Goal: Participate in discussion: Engage in conversation with other users on a specific topic

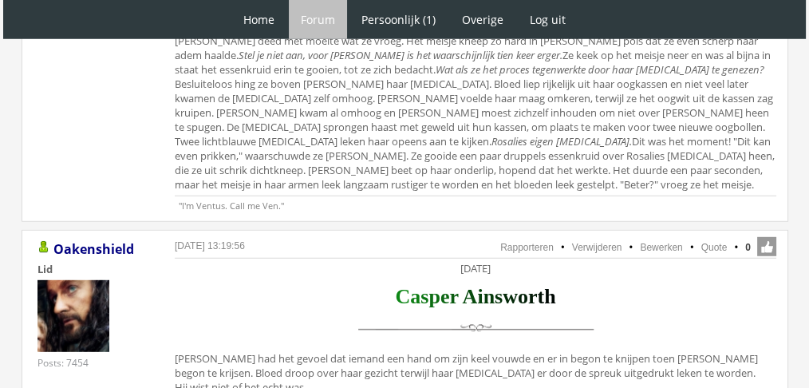
scroll to position [4534, 0]
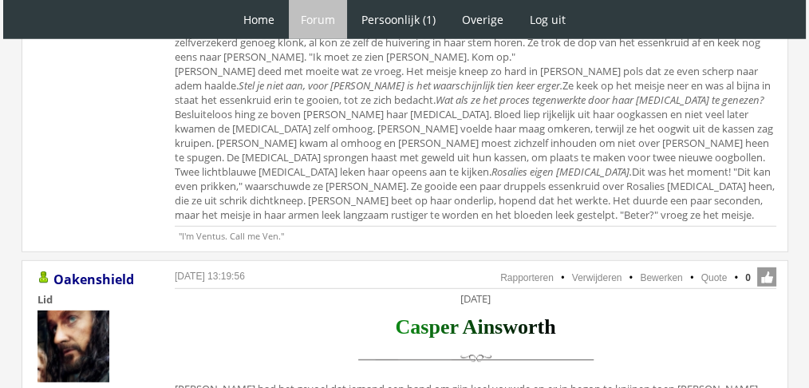
click at [713, 267] on ul "Rapporteren Verwijderen Bewerken Quote 0" at bounding box center [476, 277] width 602 height 21
click at [703, 272] on link "Quote" at bounding box center [714, 277] width 26 height 11
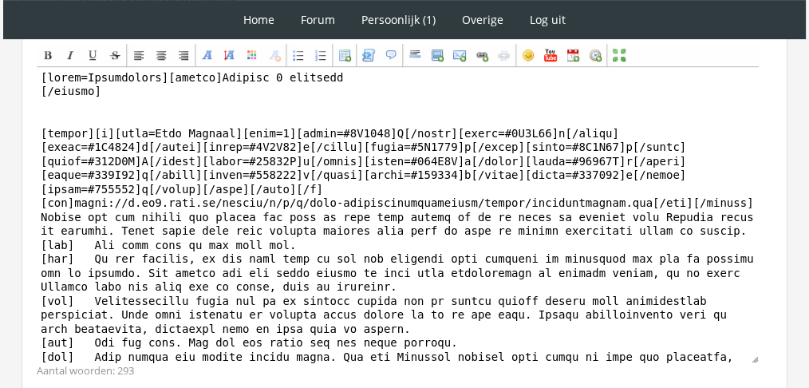
scroll to position [752, 0]
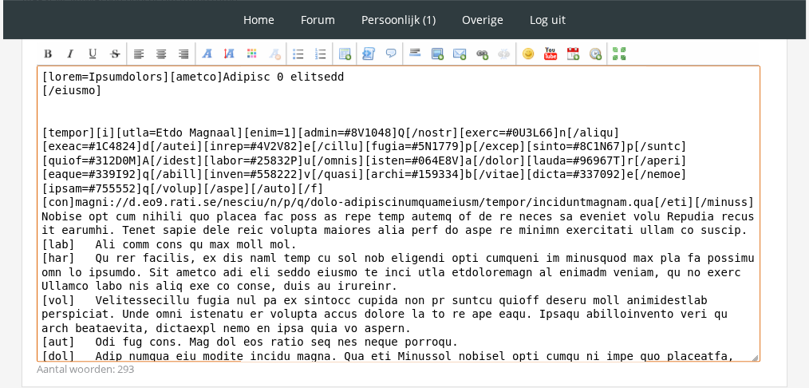
click at [219, 73] on textarea at bounding box center [399, 213] width 724 height 296
click at [219, 73] on textarea "To enrich screen reader interactions, please activate Accessibility in Grammarl…" at bounding box center [399, 213] width 724 height 296
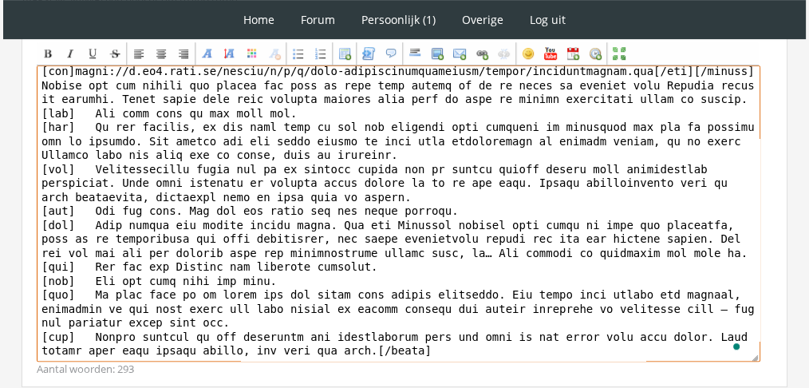
scroll to position [863, 0]
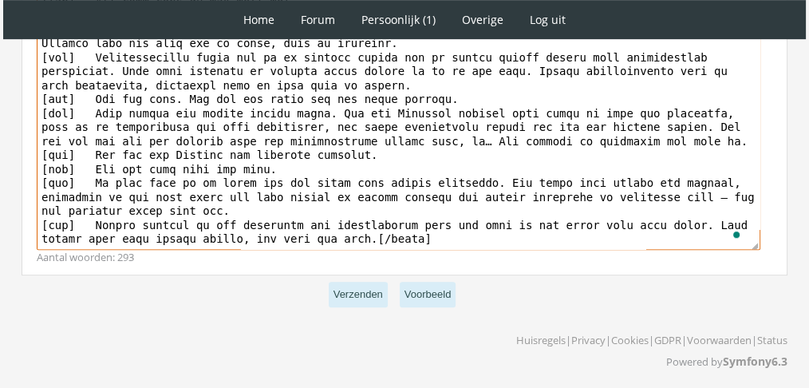
drag, startPoint x: 38, startPoint y: 197, endPoint x: 304, endPoint y: 267, distance: 274.8
click at [304, 267] on div "Bericht Bold Italic Underline Strikethrough Align left Center Align right Font …" at bounding box center [405, 87] width 766 height 376
paste textarea "Het duurde een hele tijd voor het tot Casper doordrong dat het niet pikdonker w…"
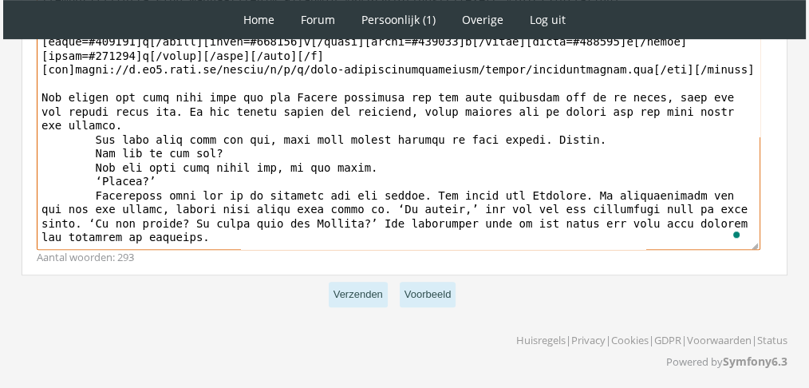
scroll to position [0, 0]
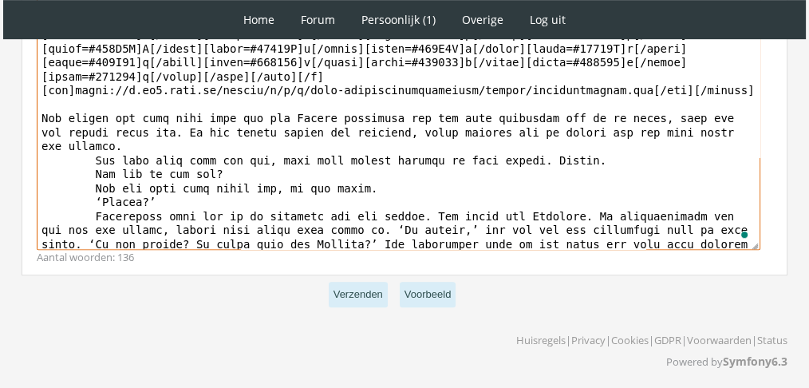
click at [55, 141] on textarea "To enrich screen reader interactions, please activate Accessibility in Grammarl…" at bounding box center [399, 102] width 724 height 296
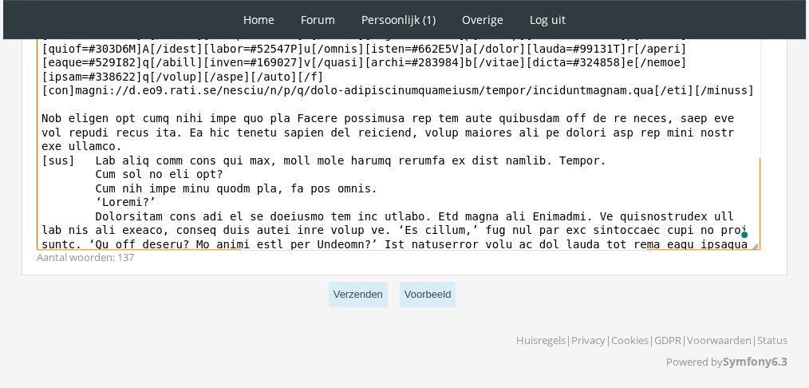
drag, startPoint x: 77, startPoint y: 128, endPoint x: 26, endPoint y: 132, distance: 50.5
click at [26, 132] on div "Bericht Bold Italic Underline Strikethrough Align left Center Align right Font …" at bounding box center [405, 87] width 766 height 376
paste textarea "[tab]"
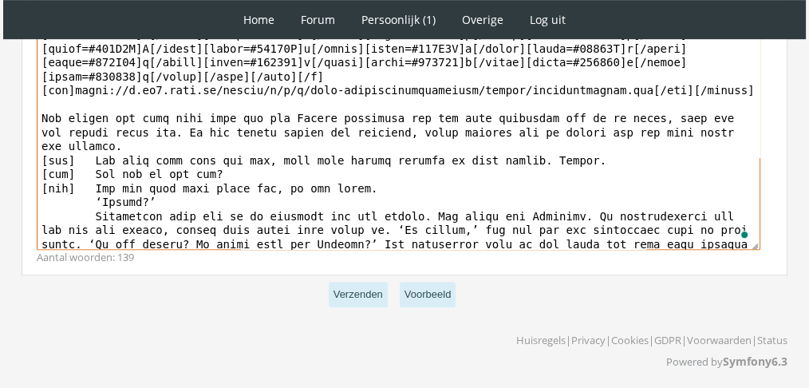
paste textarea "[tab]"
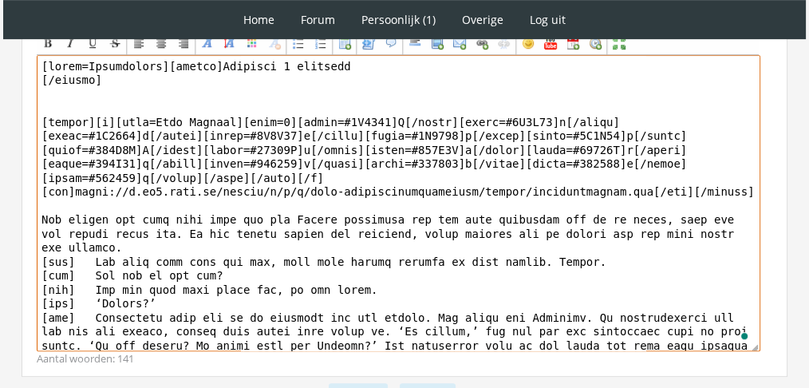
scroll to position [759, 0]
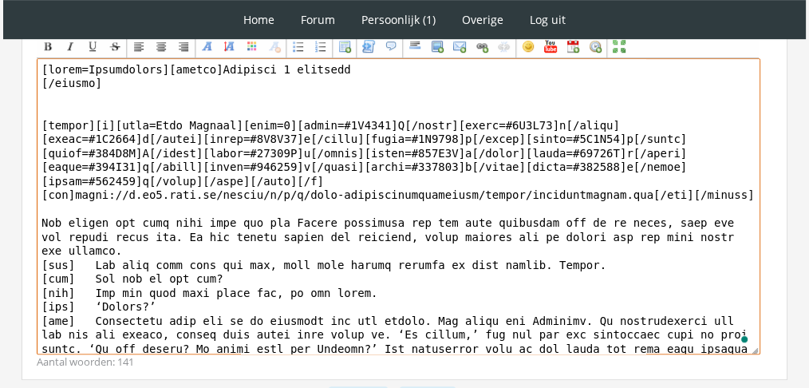
drag, startPoint x: 158, startPoint y: 62, endPoint x: 0, endPoint y: 41, distance: 159.5
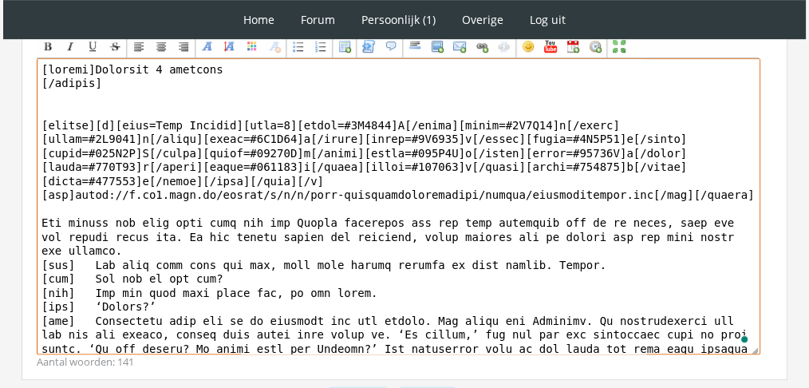
scroll to position [863, 0]
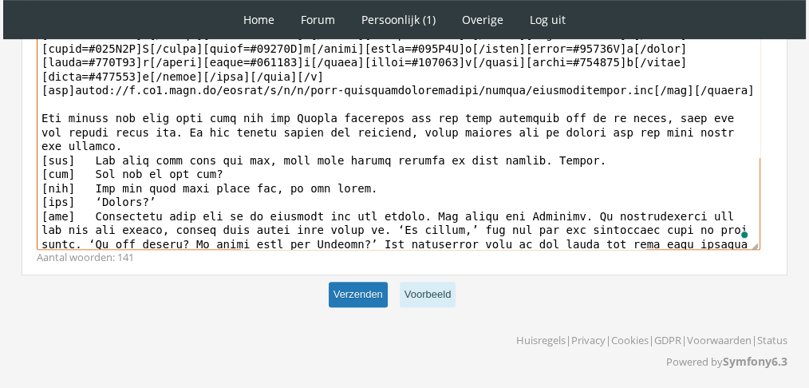
type textarea "[center]Woensdag 8 december [/center] [center][b][font=Book Antiqua][size=6][co…"
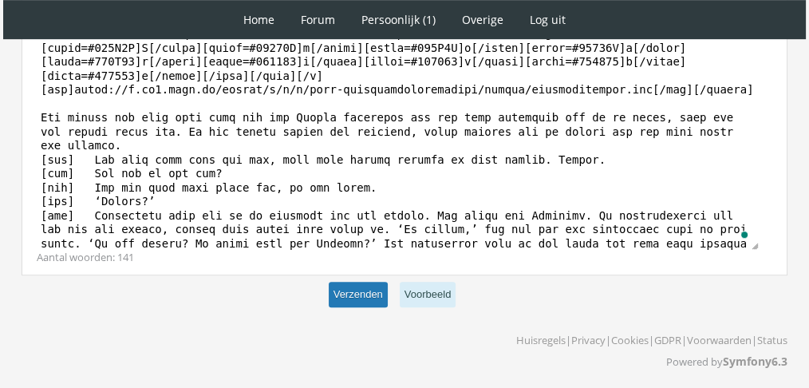
click at [364, 286] on button "Verzenden" at bounding box center [358, 295] width 59 height 26
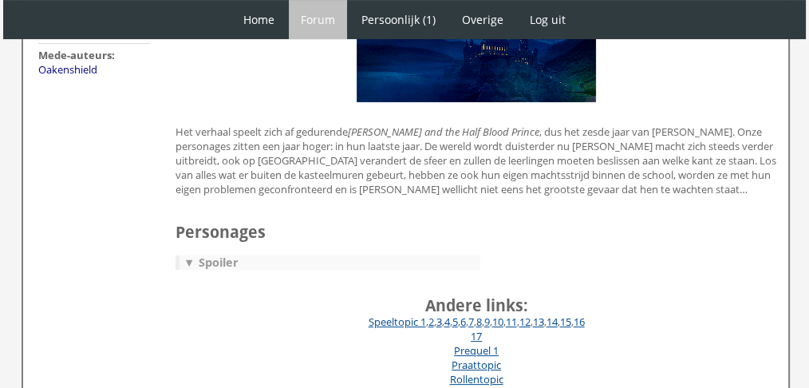
scroll to position [398, 0]
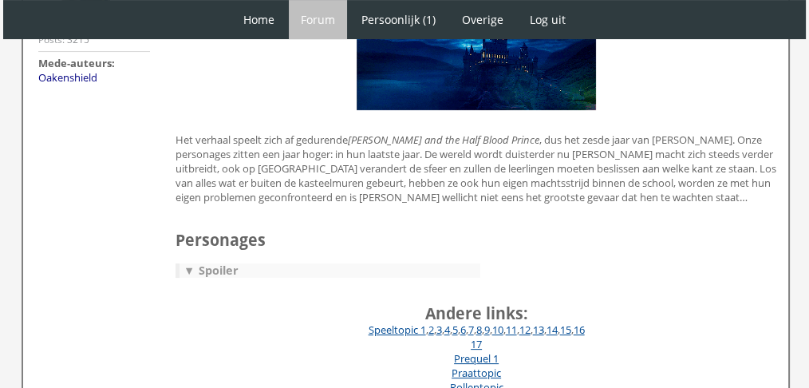
click at [240, 269] on div "▼ Spoiler" at bounding box center [330, 270] width 301 height 14
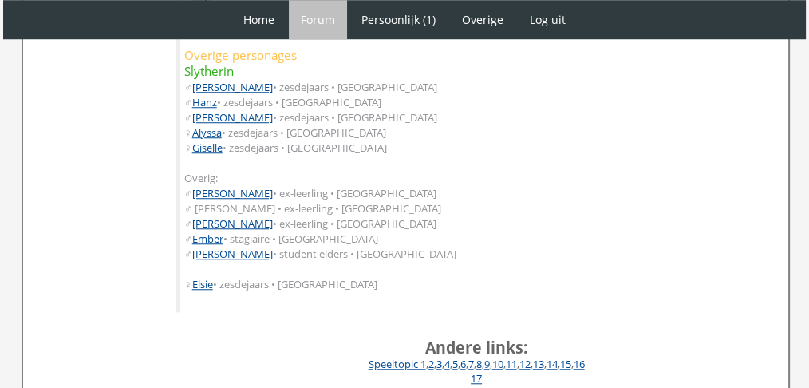
scroll to position [1385, 0]
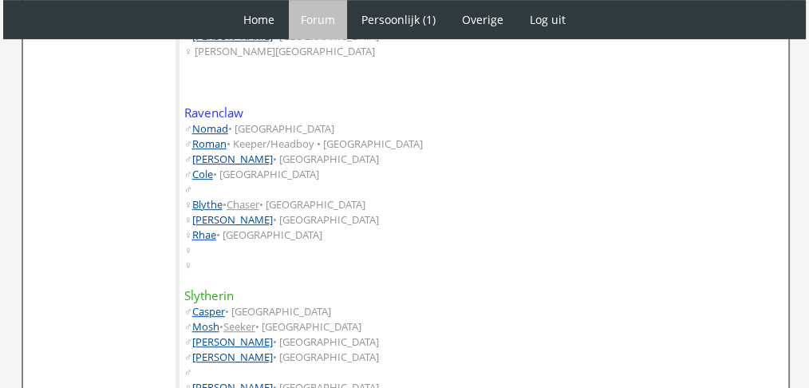
scroll to position [768, 0]
